Goal: Information Seeking & Learning: Learn about a topic

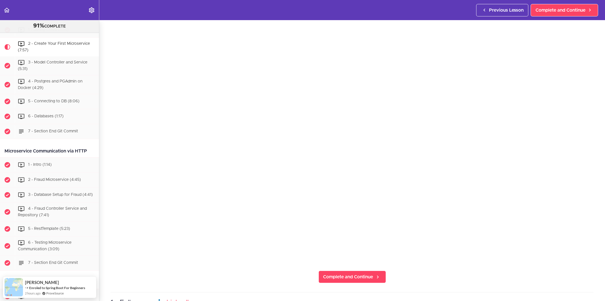
scroll to position [63, 0]
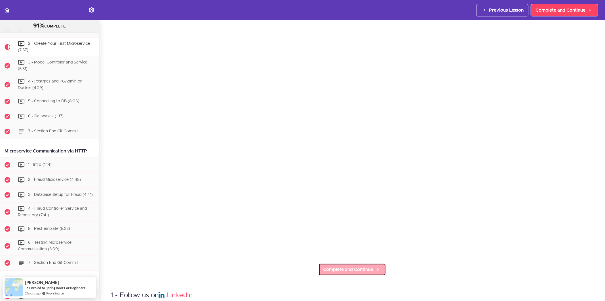
drag, startPoint x: 368, startPoint y: 270, endPoint x: 415, endPoint y: 271, distance: 47.4
click at [368, 270] on span "Complete and Continue" at bounding box center [349, 269] width 50 height 7
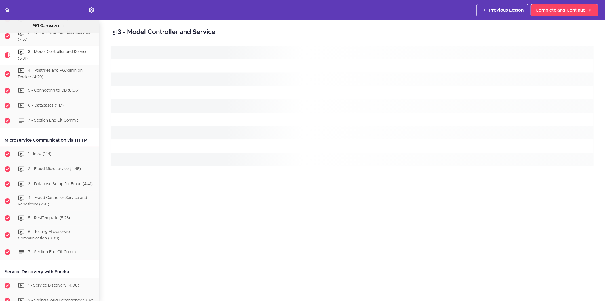
scroll to position [248, 0]
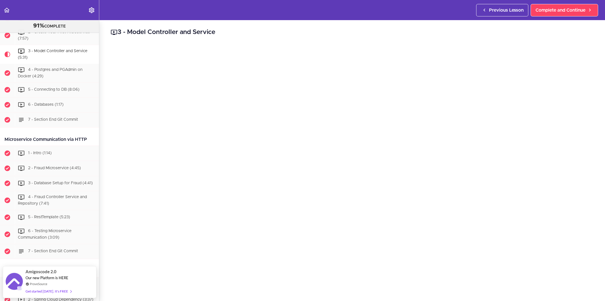
click at [422, 29] on h2 "3 - Model Controller and Service" at bounding box center [352, 33] width 483 height 10
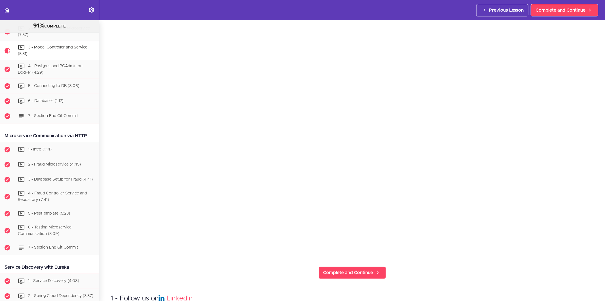
scroll to position [63, 0]
click at [347, 266] on span "Complete and Continue" at bounding box center [349, 269] width 50 height 7
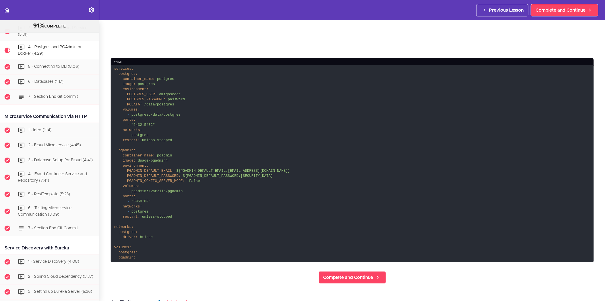
scroll to position [284, 0]
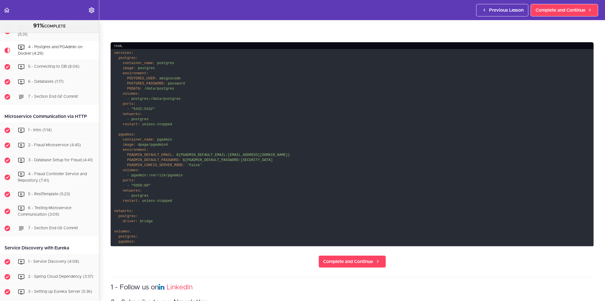
click at [197, 192] on code "services: postgres: container_name: postgres image: postgres environment: POSTG…" at bounding box center [352, 148] width 483 height 198
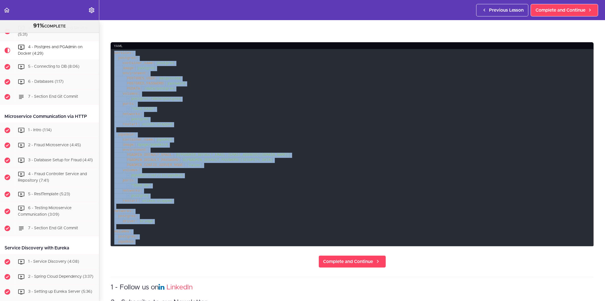
drag, startPoint x: 112, startPoint y: 49, endPoint x: 158, endPoint y: 239, distance: 195.8
click at [158, 239] on code "services: postgres: container_name: postgres image: postgres environment: POSTG…" at bounding box center [352, 148] width 483 height 198
copy code "services: postgres: container_name: postgres image: postgres environment: POSTG…"
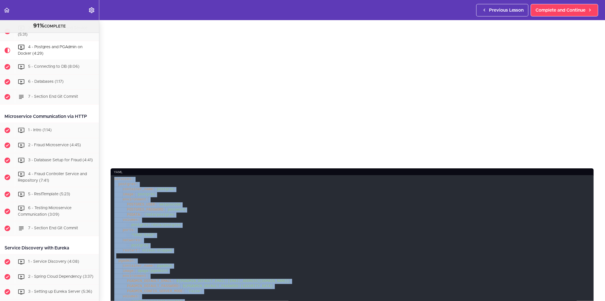
scroll to position [0, 0]
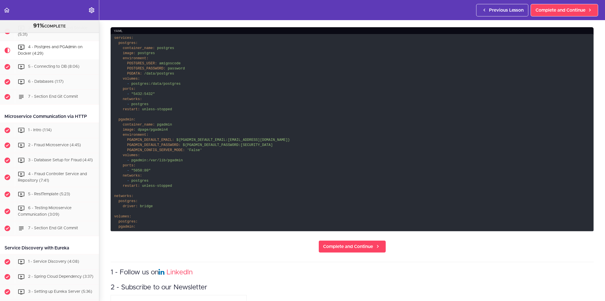
scroll to position [378, 0]
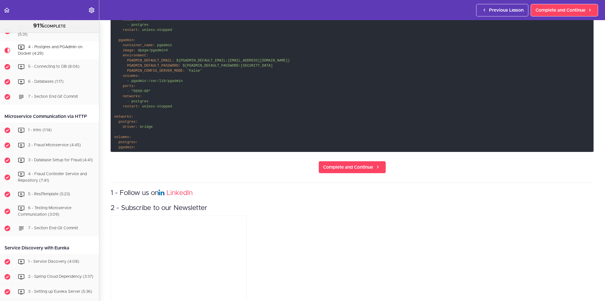
click at [138, 148] on code "services: postgres: container_name: postgres image: postgres environment: POSTG…" at bounding box center [352, 54] width 483 height 198
click at [140, 145] on code "services: postgres: container_name: postgres image: postgres environment: POSTG…" at bounding box center [352, 54] width 483 height 198
click at [140, 144] on code "services: postgres: container_name: postgres image: postgres environment: POSTG…" at bounding box center [352, 54] width 483 height 198
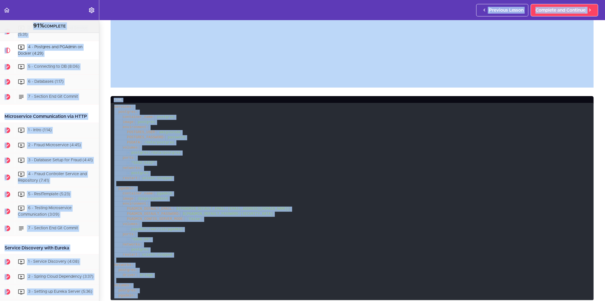
scroll to position [189, 0]
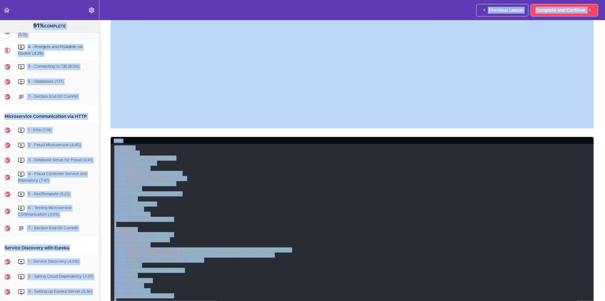
click at [360, 167] on code "services: postgres: container_name: postgres image: postgres environment: POSTG…" at bounding box center [352, 243] width 483 height 198
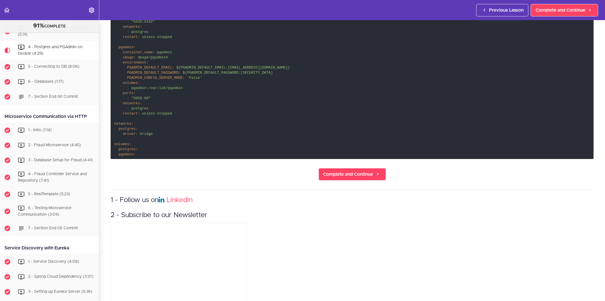
scroll to position [393, 0]
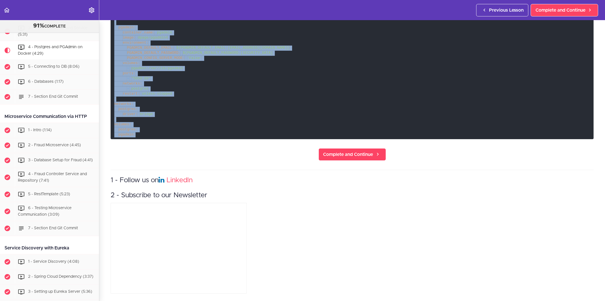
drag, startPoint x: 114, startPoint y: 146, endPoint x: 137, endPoint y: 129, distance: 28.3
click at [137, 129] on code "services: postgres: container_name: postgres image: postgres environment: POSTG…" at bounding box center [352, 41] width 483 height 198
copy code "services: postgres: container_name: postgres image: postgres environment: POSTG…"
click at [249, 130] on code "services: postgres: container_name: postgres image: postgres environment: POSTG…" at bounding box center [352, 41] width 483 height 198
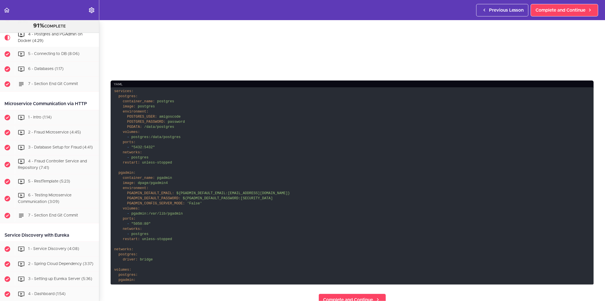
scroll to position [378, 0]
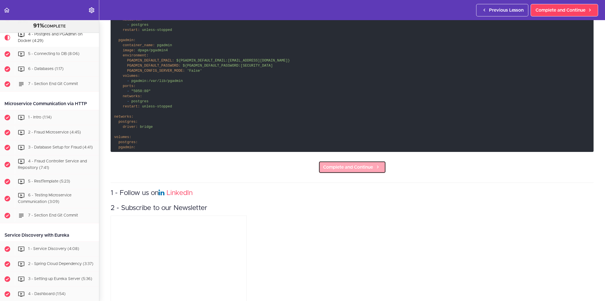
click at [337, 165] on span "Complete and Continue" at bounding box center [349, 167] width 50 height 7
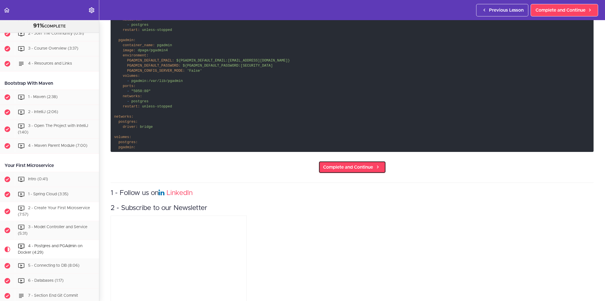
scroll to position [63, 0]
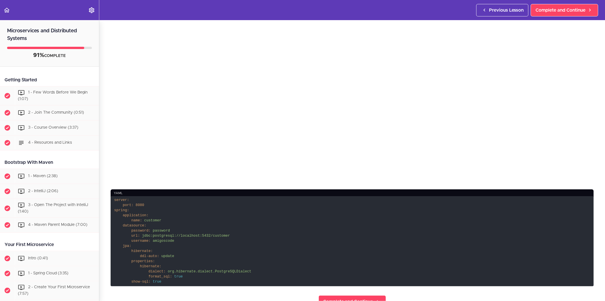
scroll to position [158, 0]
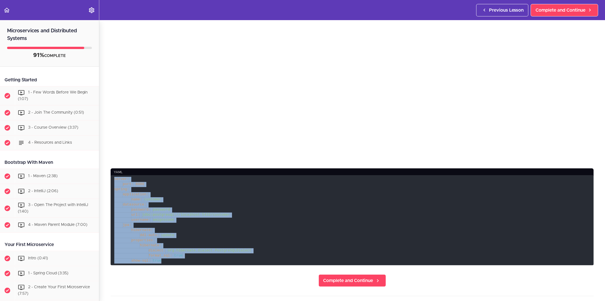
drag, startPoint x: 161, startPoint y: 257, endPoint x: 101, endPoint y: 178, distance: 99.0
click at [101, 178] on section "Microservices and Distributed Systems 91% COMPLETE Getting Started 1 - Few Word…" at bounding box center [302, 160] width 605 height 281
copy code "server: port: 8080 spring: application: name: customer datasource: password: pa…"
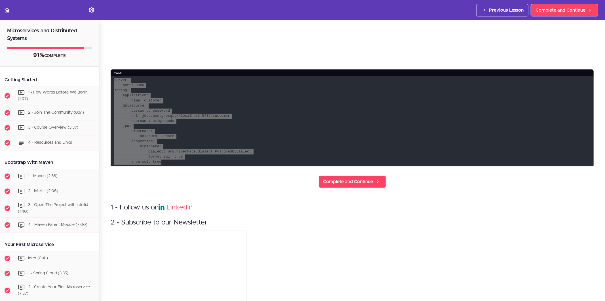
scroll to position [284, 0]
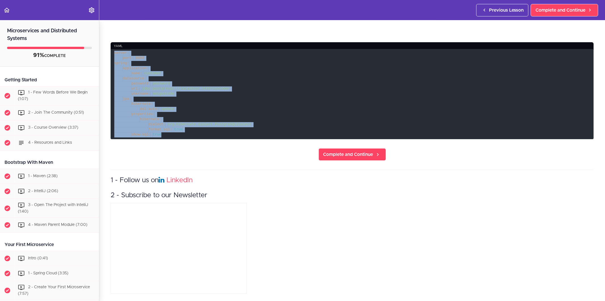
click at [185, 78] on code "server: port: 8080 spring: application: name: customer datasource: password: pa…" at bounding box center [352, 94] width 483 height 90
click at [153, 63] on code "server: port: 8080 spring: application: name: customer datasource: password: pa…" at bounding box center [352, 94] width 483 height 90
click at [166, 112] on code "server: port: 8080 spring: application: name: customer datasource: password: pa…" at bounding box center [352, 94] width 483 height 90
drag, startPoint x: 121, startPoint y: 76, endPoint x: 161, endPoint y: 133, distance: 70.0
click at [161, 133] on code "server: port: 8080 spring: application: name: customer datasource: password: pa…" at bounding box center [352, 94] width 483 height 90
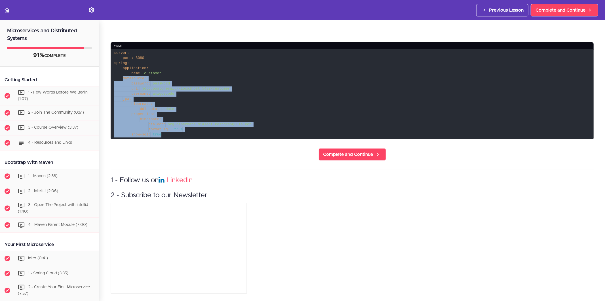
copy code "datasource: password: password url: jdbc:postgresql://localhost:5432/customer u…"
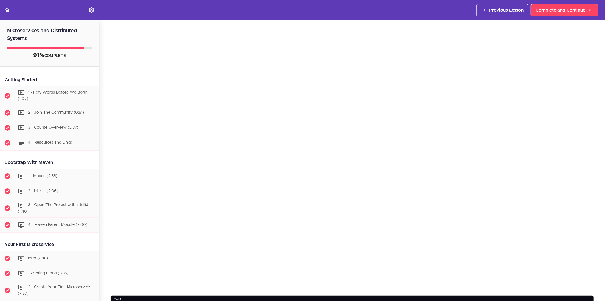
scroll to position [32, 0]
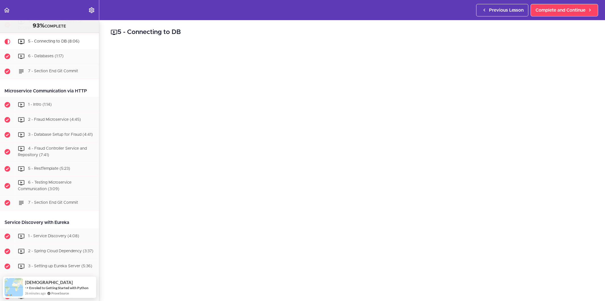
scroll to position [32, 0]
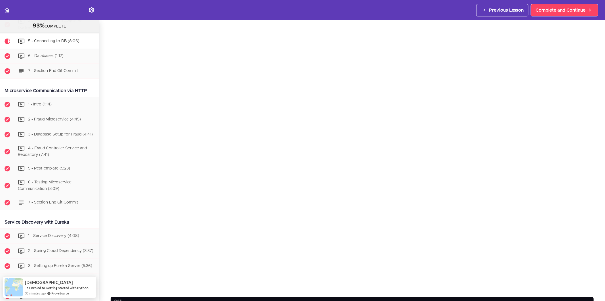
scroll to position [32, 0]
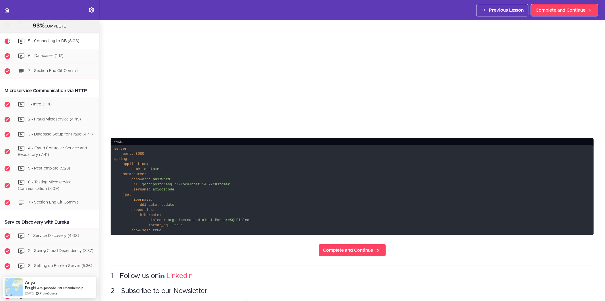
scroll to position [192, 0]
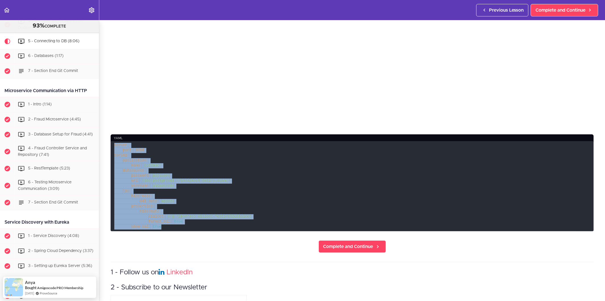
drag, startPoint x: 154, startPoint y: 216, endPoint x: 101, endPoint y: 144, distance: 89.2
click at [101, 144] on section "Microservices and Distributed Systems 93% COMPLETE Getting Started 1 - Few Word…" at bounding box center [302, 160] width 605 height 281
copy code "server: port: 8080 spring: application: name: customer datasource: password: pa…"
click at [174, 190] on code "server: port: 8080 spring: application: name: customer datasource: password: pa…" at bounding box center [352, 186] width 483 height 90
click at [144, 185] on span "username:" at bounding box center [140, 186] width 19 height 4
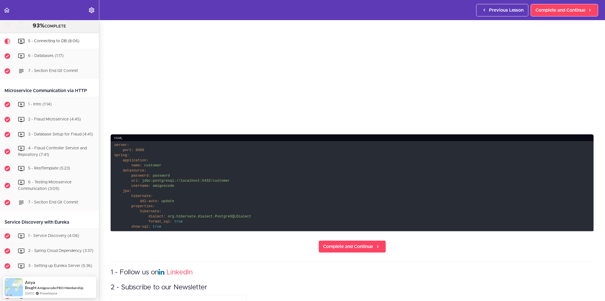
click at [131, 194] on span "hibernate:" at bounding box center [142, 196] width 22 height 4
click at [137, 225] on span "show-sql:" at bounding box center [140, 227] width 19 height 4
click at [175, 222] on code "server: port: 8080 spring: application: name: customer datasource: password: pa…" at bounding box center [352, 186] width 483 height 90
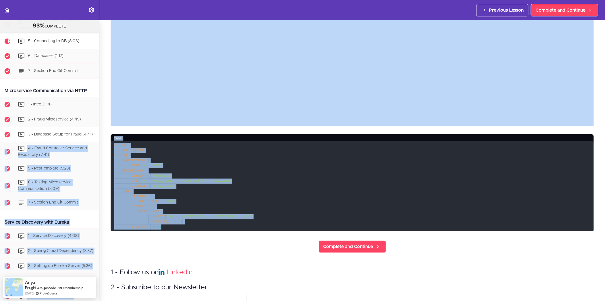
drag, startPoint x: 166, startPoint y: 224, endPoint x: 85, endPoint y: 143, distance: 114.2
click at [85, 143] on section "Microservices and Distributed Systems 93% COMPLETE Getting Started 1 - Few Word…" at bounding box center [302, 160] width 605 height 281
click at [85, 141] on div "3 - Database Setup for Fraud (4:41)" at bounding box center [57, 135] width 84 height 12
click at [133, 149] on code "server: port: 8080 spring: application: name: customer datasource: password: pa…" at bounding box center [352, 186] width 483 height 90
click at [129, 145] on code "server: port: 8080 spring: application: name: customer datasource: password: pa…" at bounding box center [352, 186] width 483 height 90
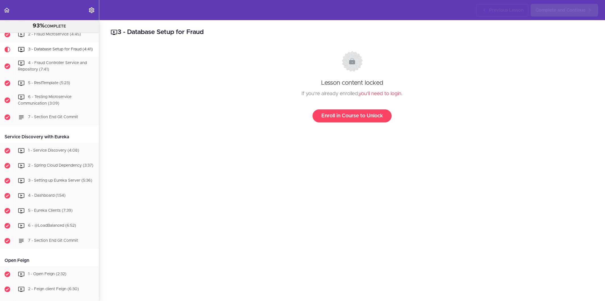
scroll to position [384, 0]
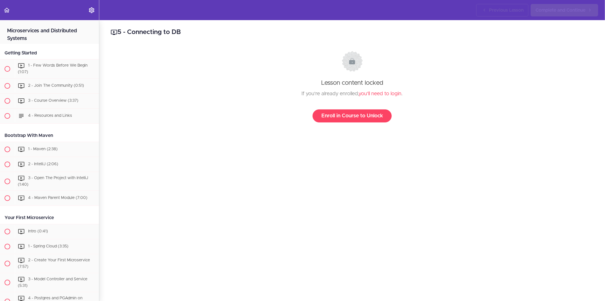
scroll to position [288, 0]
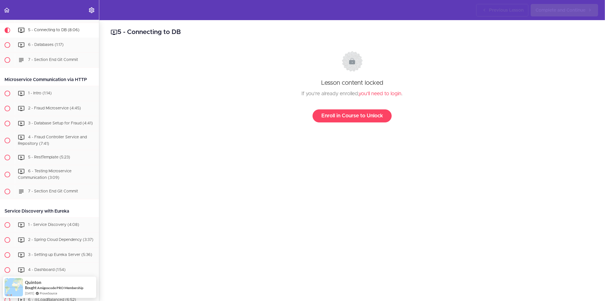
click at [513, 44] on div "5 - Connecting to DB Lesson content locked If you're already enrolled, you'll n…" at bounding box center [352, 160] width 506 height 281
click at [385, 94] on link "you'll need to login" at bounding box center [380, 93] width 43 height 5
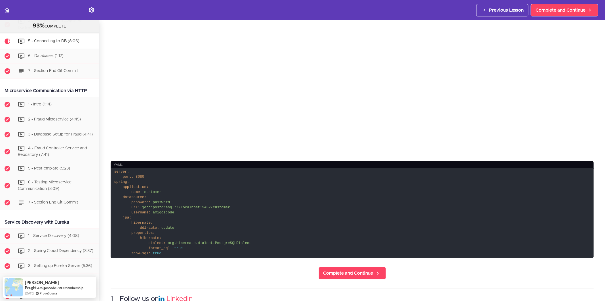
scroll to position [189, 0]
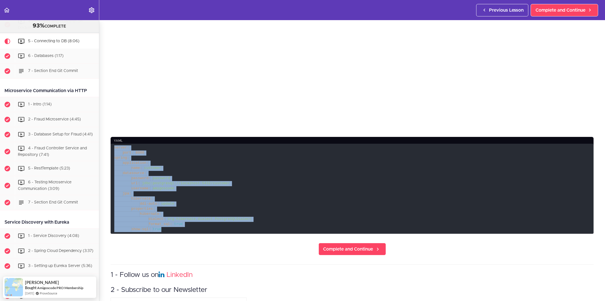
drag, startPoint x: 160, startPoint y: 227, endPoint x: 109, endPoint y: 143, distance: 99.0
click at [109, 143] on section "Microservices and Distributed Systems 93% COMPLETE Getting Started 1 - Few Word…" at bounding box center [302, 160] width 605 height 281
copy code "server: port: 8080 spring: application: name: customer datasource: password: pa…"
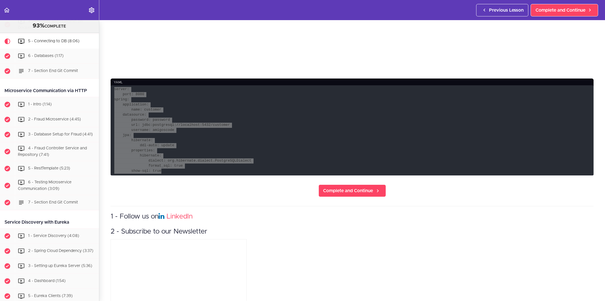
scroll to position [284, 0]
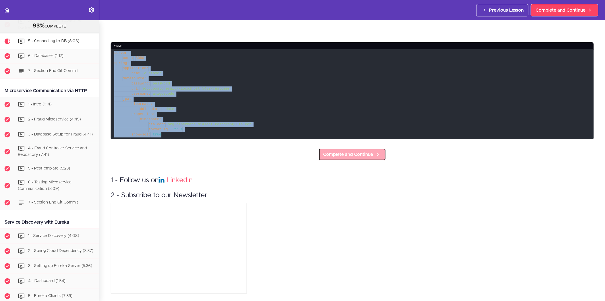
click at [344, 152] on span "Complete and Continue" at bounding box center [349, 154] width 50 height 7
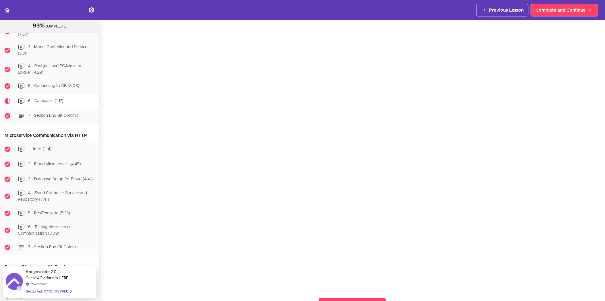
scroll to position [32, 0]
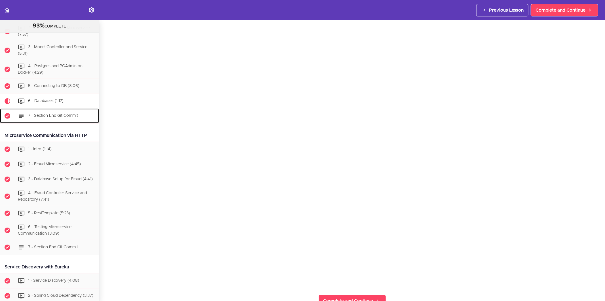
click at [41, 116] on span "7 - Section End Git Commit" at bounding box center [53, 116] width 50 height 4
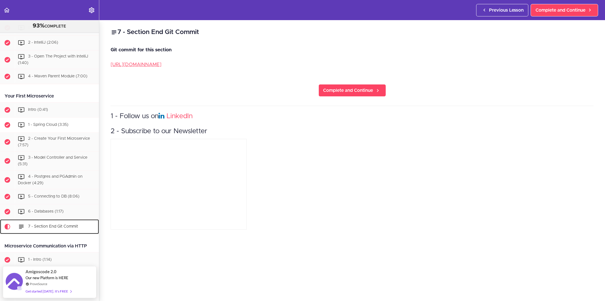
scroll to position [162, 0]
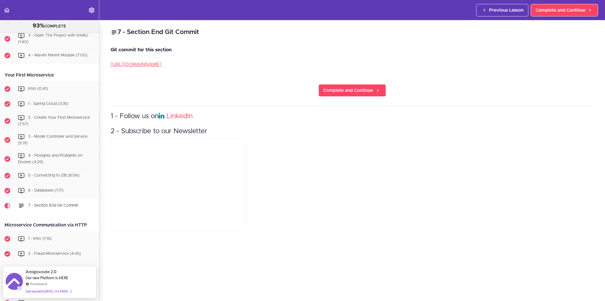
drag, startPoint x: 49, startPoint y: 74, endPoint x: 5, endPoint y: 74, distance: 44.3
click at [5, 74] on div "Your First Microservice" at bounding box center [49, 75] width 99 height 13
copy div "Your First Microservice"
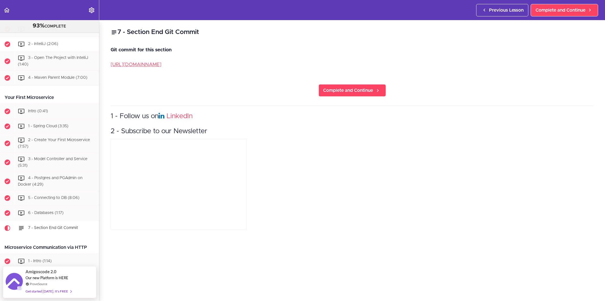
scroll to position [126, 0]
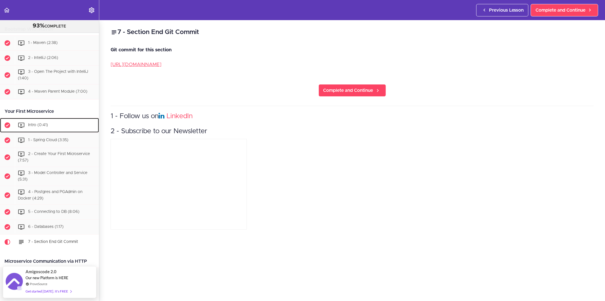
click at [59, 125] on div "Intro (0:41)" at bounding box center [57, 125] width 84 height 12
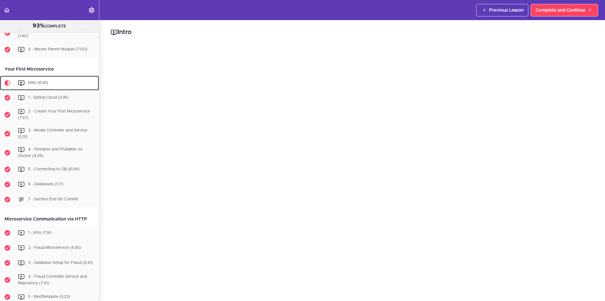
scroll to position [203, 0]
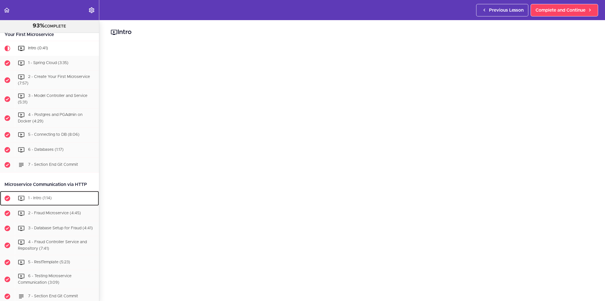
click at [55, 195] on div "1 - Intro (1:14)" at bounding box center [57, 198] width 84 height 12
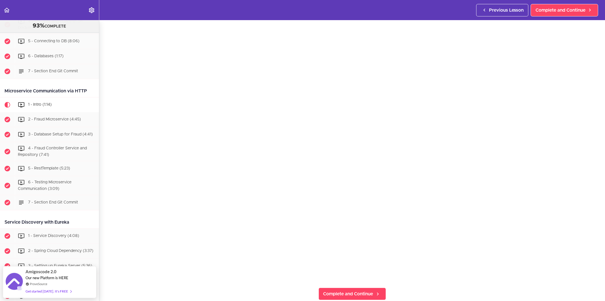
scroll to position [63, 0]
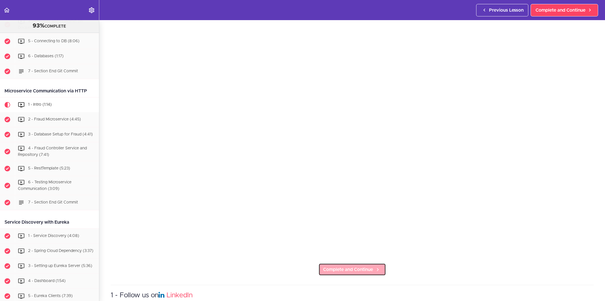
click at [354, 266] on span "Complete and Continue" at bounding box center [349, 269] width 50 height 7
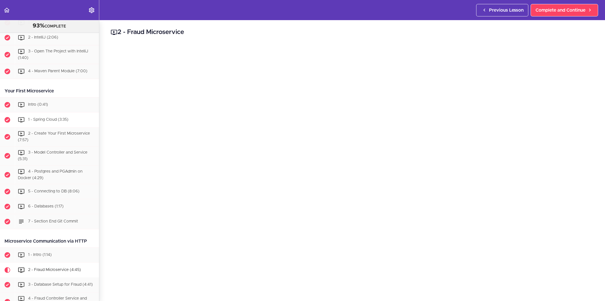
scroll to position [148, 0]
click at [62, 90] on div "Your First Microservice" at bounding box center [49, 89] width 99 height 13
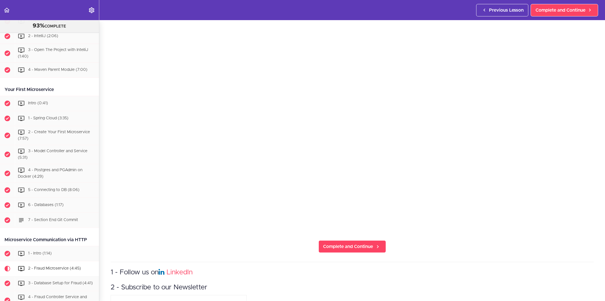
scroll to position [95, 0]
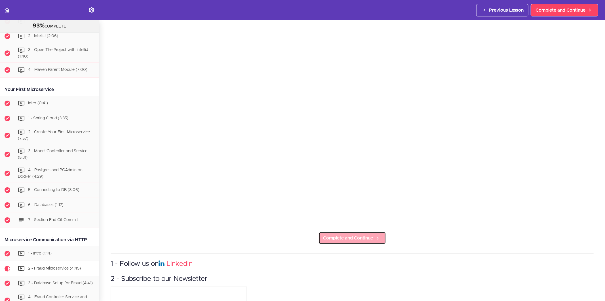
click at [351, 235] on span "Complete and Continue" at bounding box center [349, 238] width 50 height 7
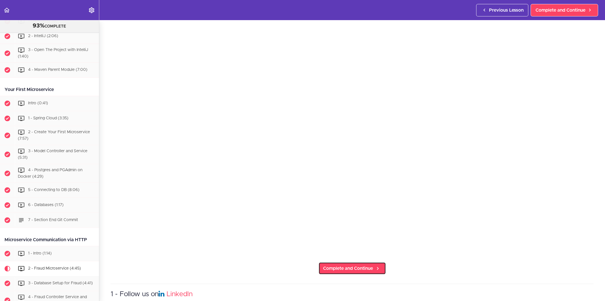
scroll to position [63, 0]
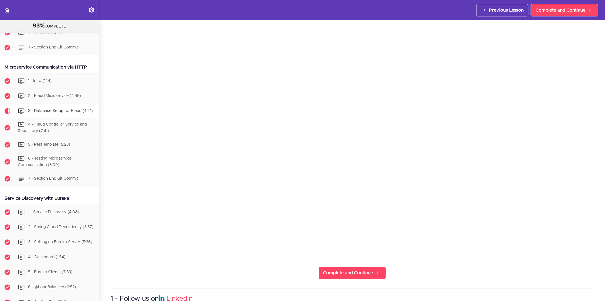
scroll to position [63, 0]
click at [347, 270] on span "Complete and Continue" at bounding box center [349, 269] width 50 height 7
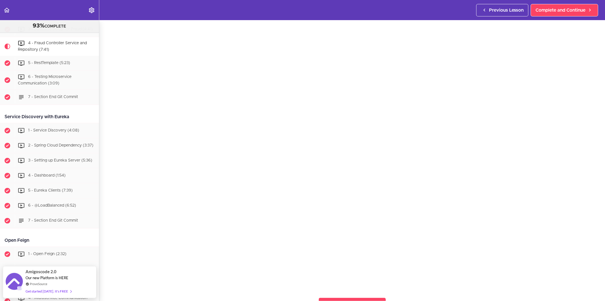
scroll to position [32, 0]
